Goal: Task Accomplishment & Management: Use online tool/utility

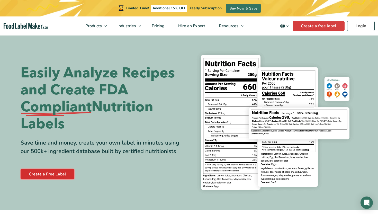
click at [48, 174] on link "Create a Free Label" at bounding box center [48, 174] width 54 height 10
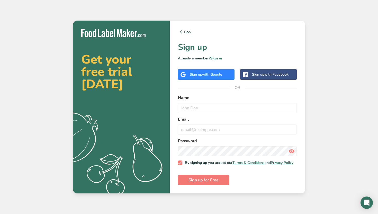
click at [175, 165] on div "Back Sign up Already a member? Sign in Sign up with Google Sign up with Faceboo…" at bounding box center [237, 107] width 135 height 173
click at [178, 163] on span at bounding box center [180, 162] width 5 height 5
click at [178, 163] on input "By signing up you accept our Terms & Conditions and Privacy Policy" at bounding box center [179, 162] width 3 height 3
checkbox input "false"
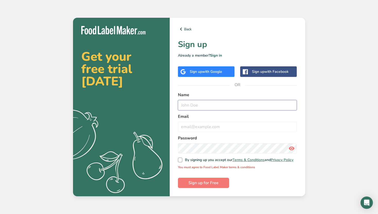
click at [202, 104] on input "text" at bounding box center [237, 105] width 119 height 10
type input "l"
type input "a"
click at [221, 69] on span "with Google" at bounding box center [212, 71] width 20 height 5
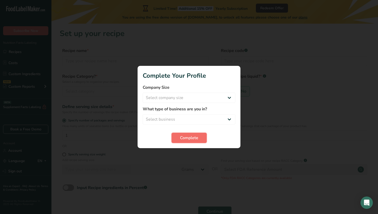
click at [187, 138] on span "Complete" at bounding box center [189, 138] width 18 height 6
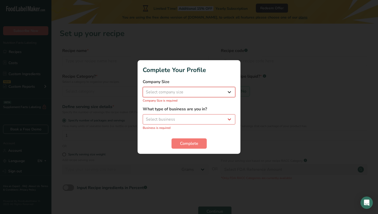
click at [186, 94] on select "Select company size Fewer than 10 Employees 10 to 50 Employees 51 to 500 Employ…" at bounding box center [189, 92] width 92 height 10
select select "2"
click at [143, 90] on select "Select company size Fewer than 10 Employees 10 to 50 Employees 51 to 500 Employ…" at bounding box center [189, 92] width 92 height 10
click at [185, 116] on select "Select business Packaged Food Manufacturer Restaurant & Cafe Bakery Meal Plans …" at bounding box center [189, 119] width 92 height 10
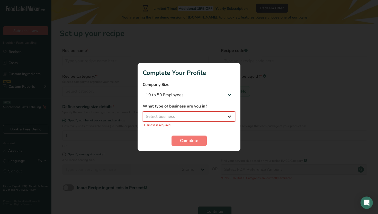
select select "2"
click at [143, 114] on select "Select business Packaged Food Manufacturer Restaurant & Cafe Bakery Meal Plans …" at bounding box center [189, 116] width 92 height 10
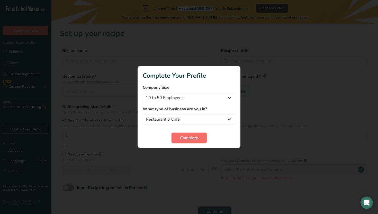
click at [185, 138] on span "Complete" at bounding box center [189, 138] width 18 height 6
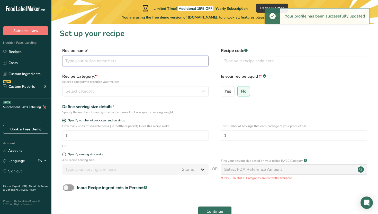
click at [153, 64] on input "text" at bounding box center [135, 61] width 146 height 10
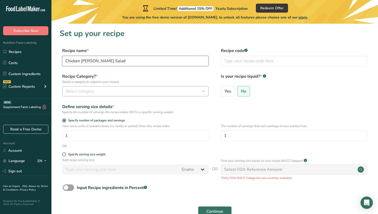
type input "Chicken Ceaser Salad"
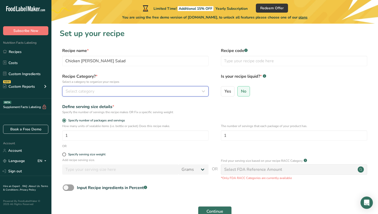
click at [155, 96] on button "Select category" at bounding box center [135, 91] width 146 height 10
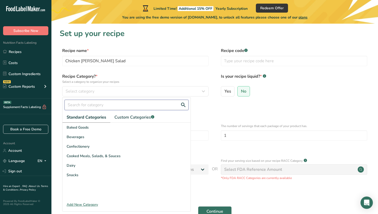
click at [145, 107] on input "text" at bounding box center [126, 105] width 124 height 10
type input "salad"
click at [198, 206] on button "Continue" at bounding box center [215, 211] width 34 height 10
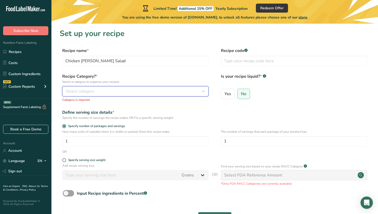
click at [111, 93] on div "Select category" at bounding box center [133, 91] width 136 height 6
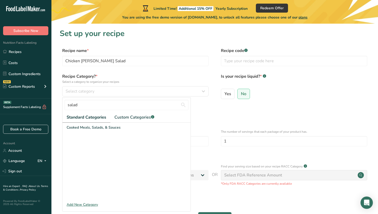
click at [79, 204] on div "Add New Category" at bounding box center [126, 204] width 128 height 5
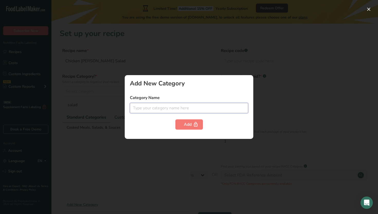
click at [181, 108] on input "text" at bounding box center [189, 108] width 118 height 10
type input "salad"
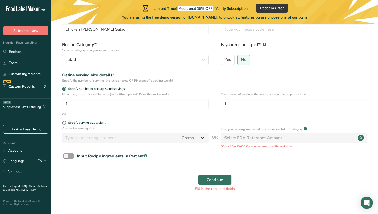
scroll to position [37, 0]
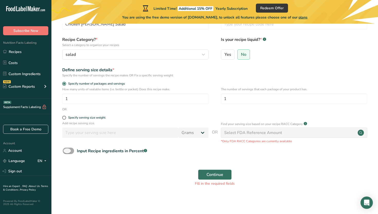
click at [119, 153] on div "Input Recipe ingredients in Percent .a-a{fill:#347362;}.b-a{fill:#fff;}" at bounding box center [112, 151] width 70 height 6
click at [66, 152] on input "Input Recipe ingredients in Percent .a-a{fill:#347362;}.b-a{fill:#fff;}" at bounding box center [64, 150] width 3 height 3
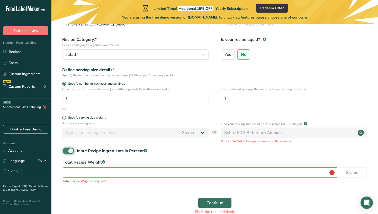
scroll to position [65, 0]
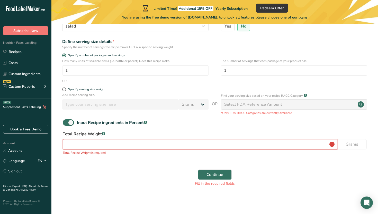
click at [108, 143] on input "number" at bounding box center [200, 144] width 274 height 10
click at [69, 121] on span at bounding box center [68, 122] width 11 height 6
click at [66, 121] on input "Input Recipe ingredients in Percent .a-a{fill:#347362;}.b-a{fill:#fff;}" at bounding box center [64, 122] width 3 height 3
checkbox input "false"
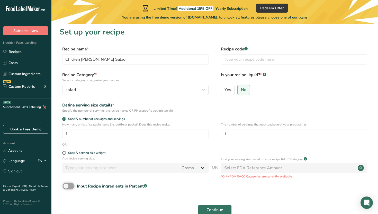
scroll to position [0, 0]
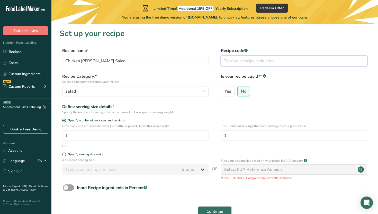
click at [242, 59] on input "text" at bounding box center [294, 61] width 146 height 10
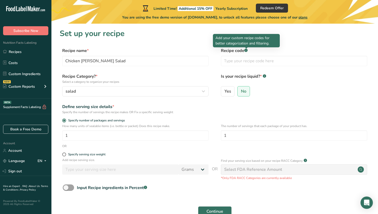
click at [246, 50] on rect at bounding box center [245, 50] width 3 height 3
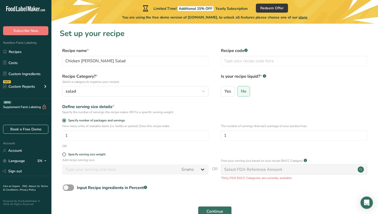
scroll to position [37, 0]
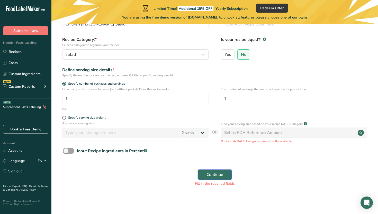
click at [218, 170] on button "Continue" at bounding box center [215, 174] width 34 height 10
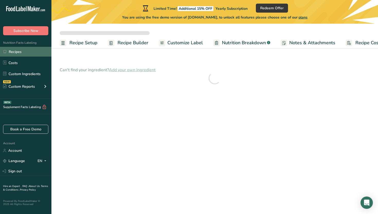
click at [29, 49] on link "Recipes" at bounding box center [25, 52] width 51 height 10
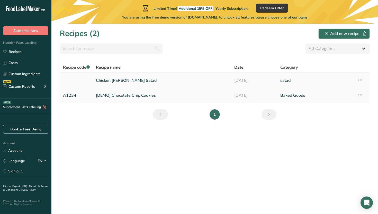
click at [160, 79] on link "Chicken Ceaser Salad" at bounding box center [162, 80] width 132 height 11
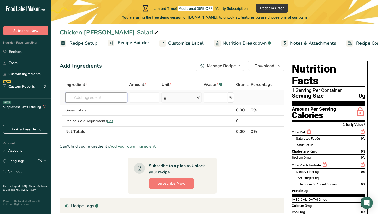
click at [98, 99] on input "text" at bounding box center [96, 97] width 62 height 10
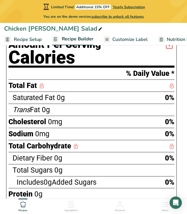
scroll to position [183, 0]
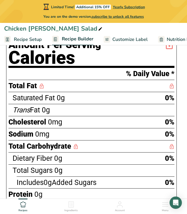
click at [35, 84] on span "Total Fat" at bounding box center [22, 85] width 29 height 8
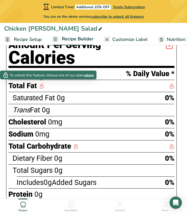
click at [44, 84] on div "Total Fat" at bounding box center [91, 86] width 166 height 12
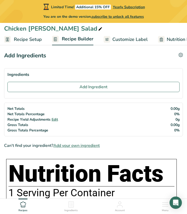
scroll to position [0, 0]
